Goal: Information Seeking & Learning: Learn about a topic

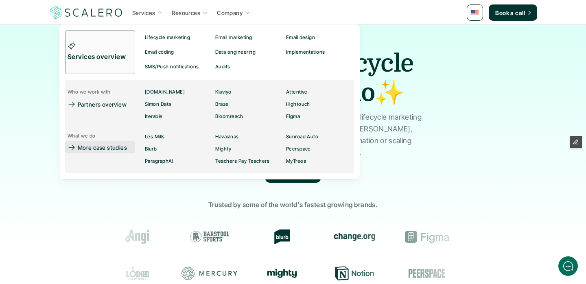
click at [110, 147] on p "More case studies" at bounding box center [102, 147] width 49 height 9
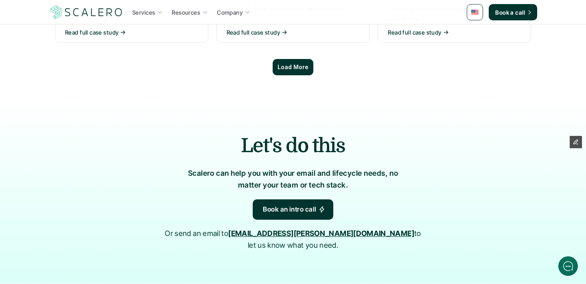
scroll to position [792, 0]
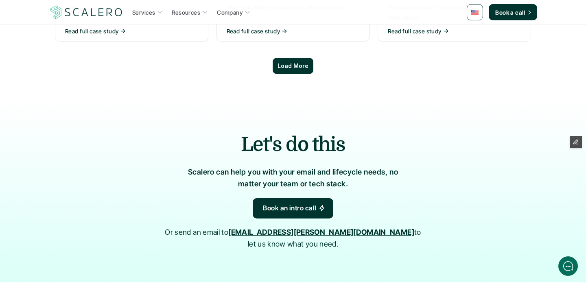
click at [295, 58] on div "Load More" at bounding box center [293, 66] width 41 height 16
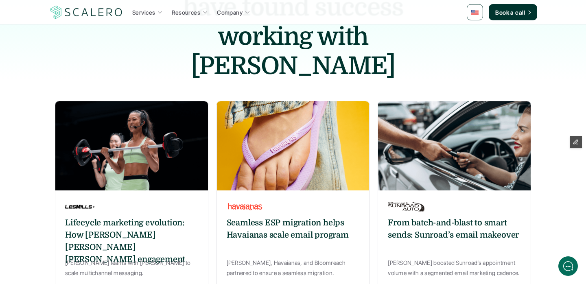
scroll to position [0, 0]
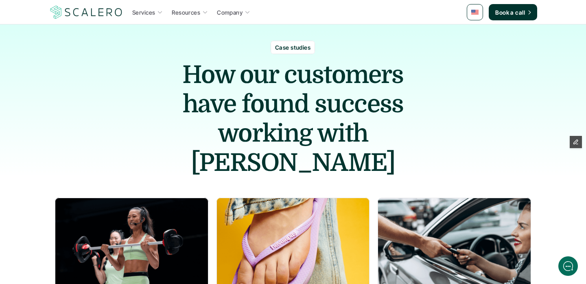
click at [262, 114] on h1 "How our customers have found success working with [PERSON_NAME]" at bounding box center [293, 118] width 265 height 117
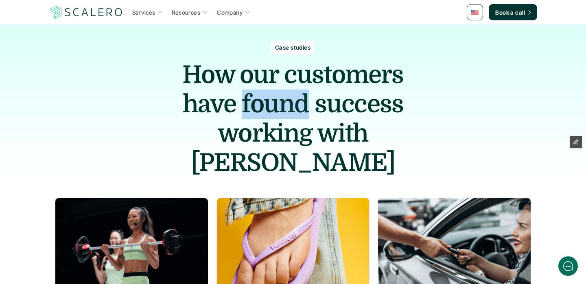
click at [262, 114] on h1 "How our customers have found success working with [PERSON_NAME]" at bounding box center [293, 118] width 265 height 117
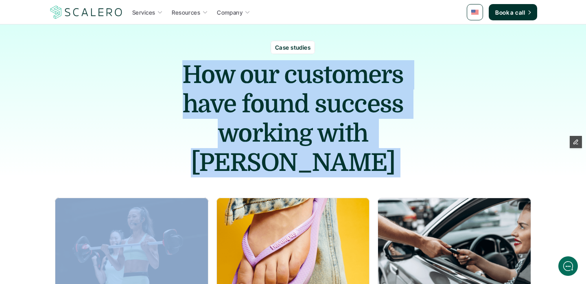
click at [262, 114] on h1 "How our customers have found success working with [PERSON_NAME]" at bounding box center [293, 118] width 265 height 117
drag, startPoint x: 262, startPoint y: 114, endPoint x: 262, endPoint y: 119, distance: 4.9
click at [262, 119] on h1 "How our customers have found success working with [PERSON_NAME]" at bounding box center [293, 118] width 265 height 117
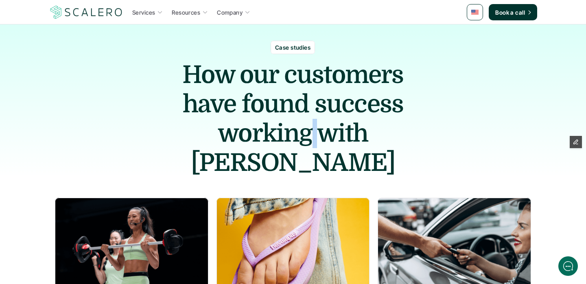
click at [262, 119] on h1 "How our customers have found success working with [PERSON_NAME]" at bounding box center [293, 118] width 265 height 117
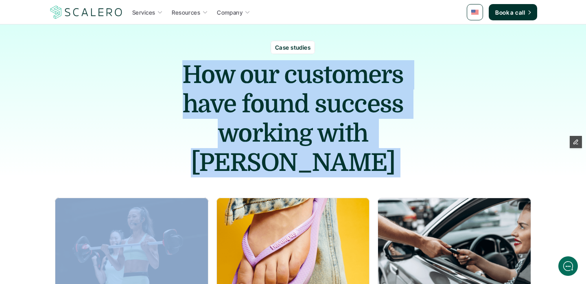
drag, startPoint x: 262, startPoint y: 119, endPoint x: 276, endPoint y: 65, distance: 55.5
click at [276, 65] on h1 "How our customers have found success working with [PERSON_NAME]" at bounding box center [293, 118] width 265 height 117
click at [277, 65] on h1 "How our customers have found success working with [PERSON_NAME]" at bounding box center [293, 118] width 265 height 117
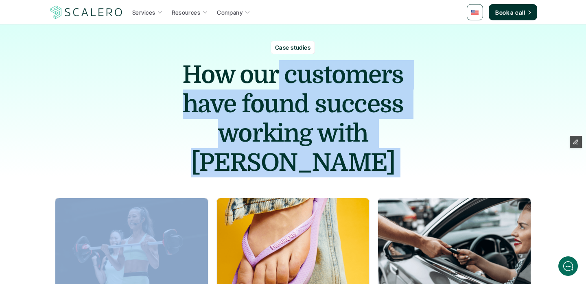
click at [150, 103] on div "Case studies How our customers have found success working with [PERSON_NAME]" at bounding box center [293, 100] width 586 height 153
